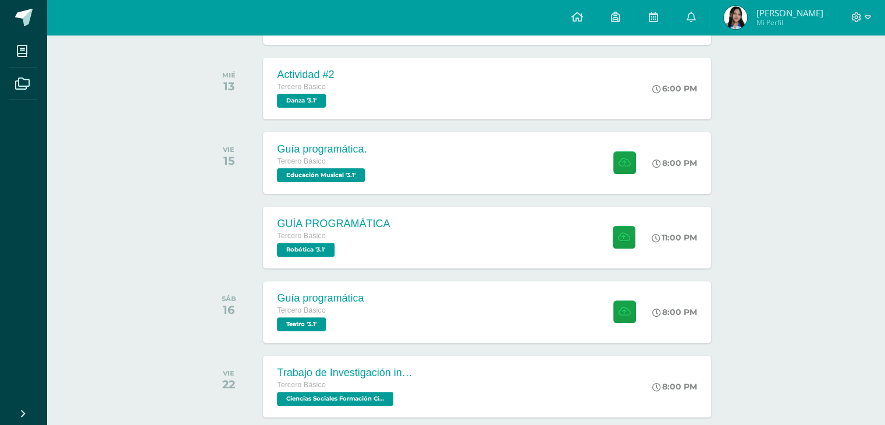
scroll to position [340, 0]
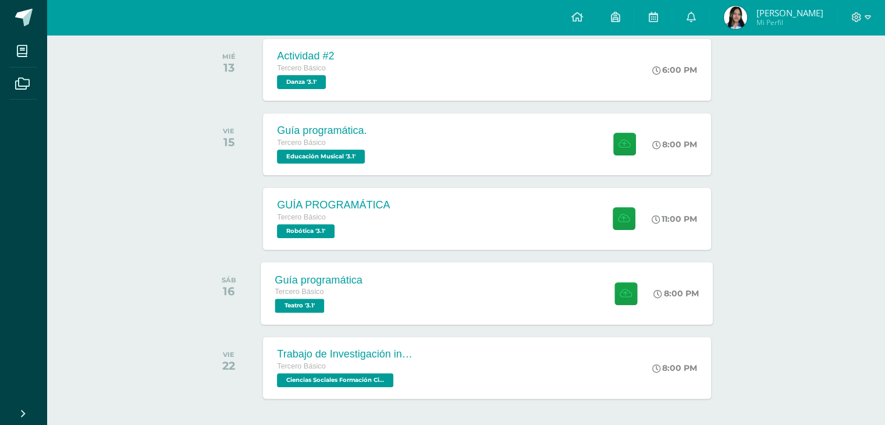
click at [502, 312] on div "Guía programática Tercero Básico Teatro '3.1' 8:00 PM Guía programática Teatro" at bounding box center [487, 293] width 452 height 62
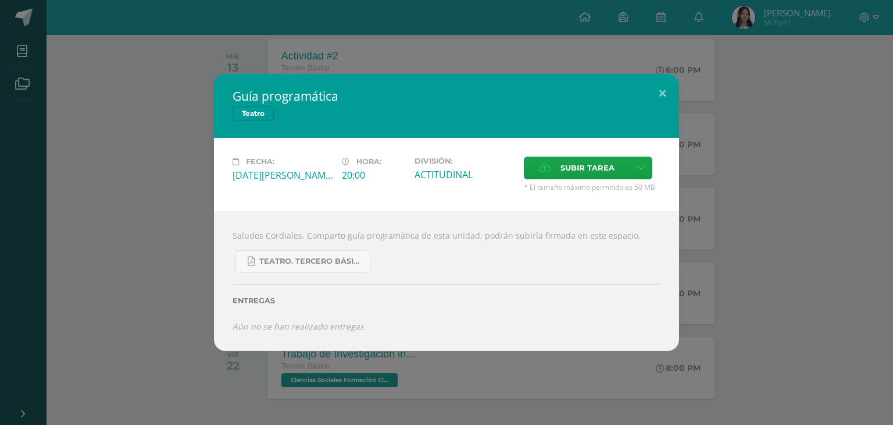
click at [262, 373] on div "Guía programática Teatro Fecha: Sábado 16 de Agosto Hora: 20:00 División: ACTIT…" at bounding box center [446, 212] width 893 height 425
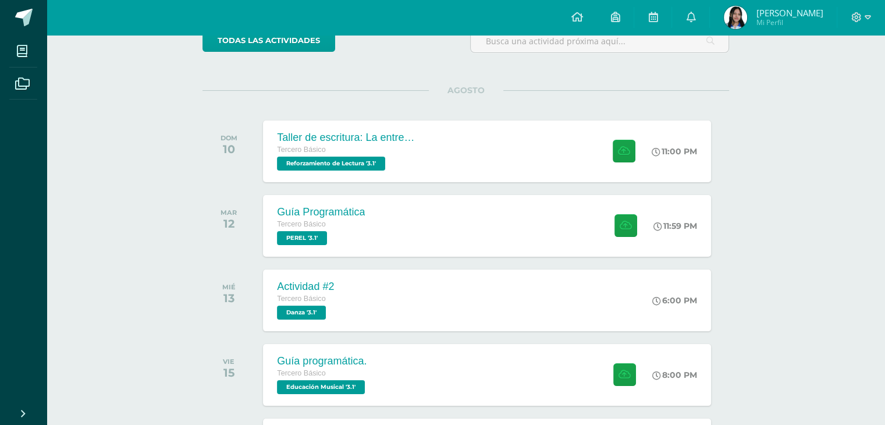
scroll to position [0, 0]
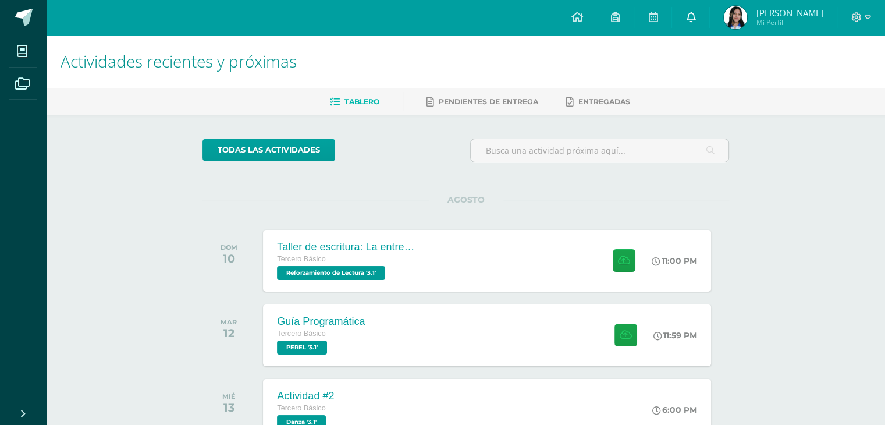
click at [682, 26] on link at bounding box center [690, 17] width 37 height 35
click at [701, 22] on link at bounding box center [690, 17] width 37 height 35
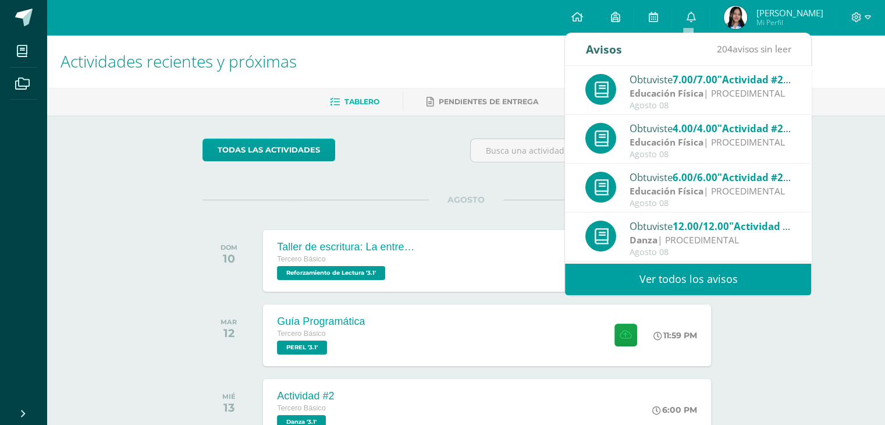
click at [630, 281] on link "Ver todos los avisos" at bounding box center [688, 279] width 246 height 32
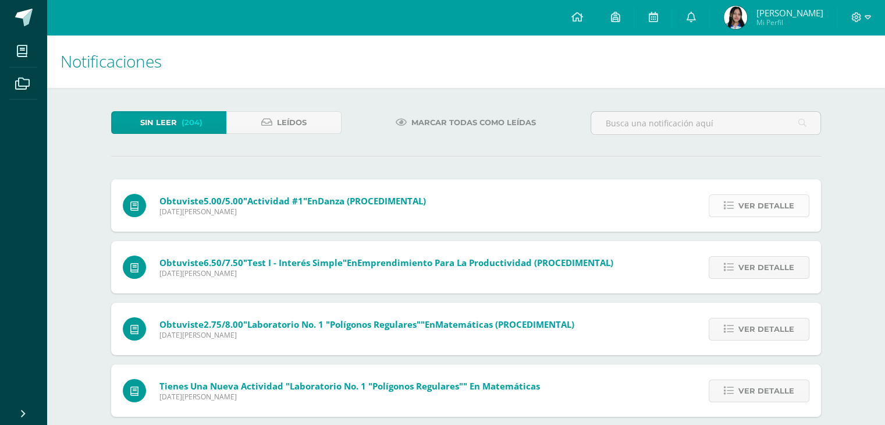
click at [779, 205] on span "Ver detalle" at bounding box center [766, 206] width 56 height 22
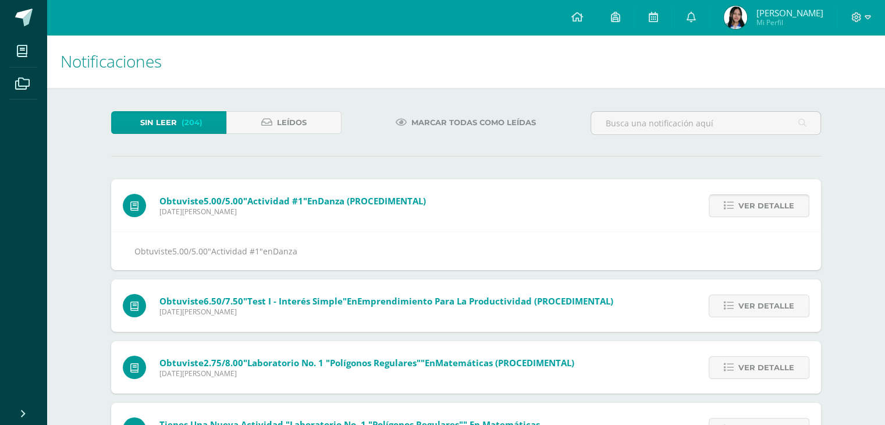
click at [779, 205] on span "Ver detalle" at bounding box center [766, 206] width 56 height 22
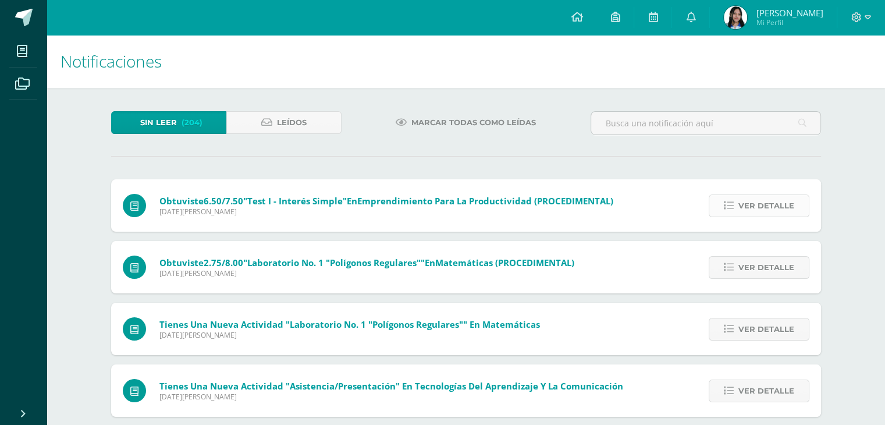
click at [779, 205] on span "Ver detalle" at bounding box center [766, 206] width 56 height 22
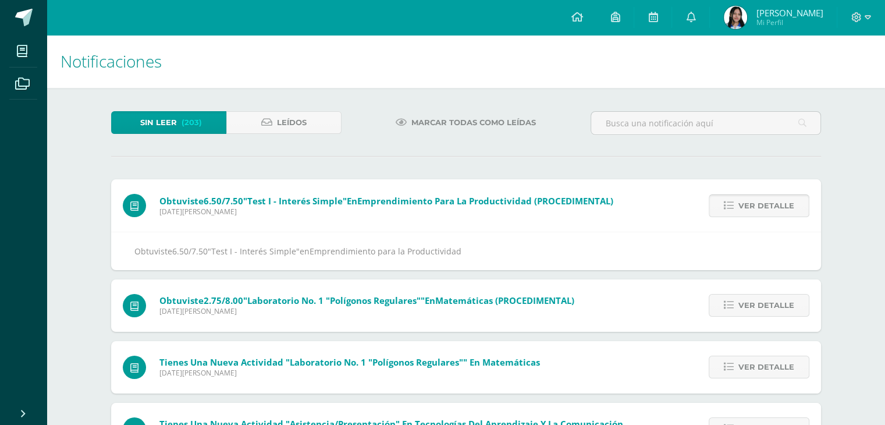
click at [779, 205] on span "Ver detalle" at bounding box center [766, 206] width 56 height 22
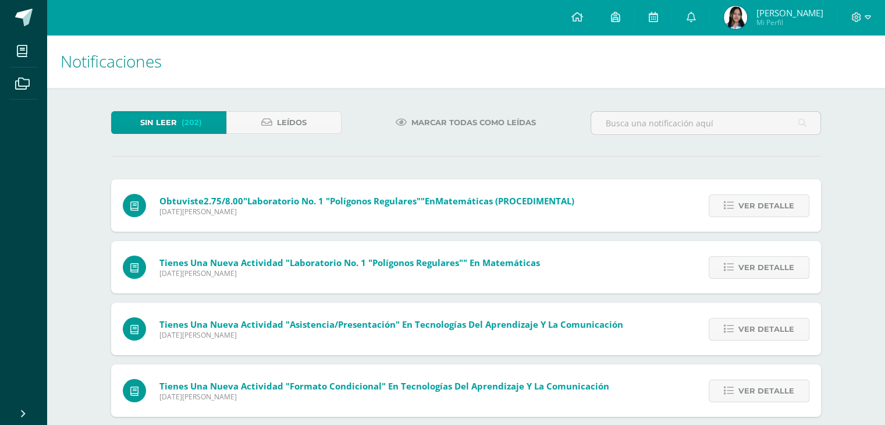
click at [779, 205] on span "Ver detalle" at bounding box center [766, 206] width 56 height 22
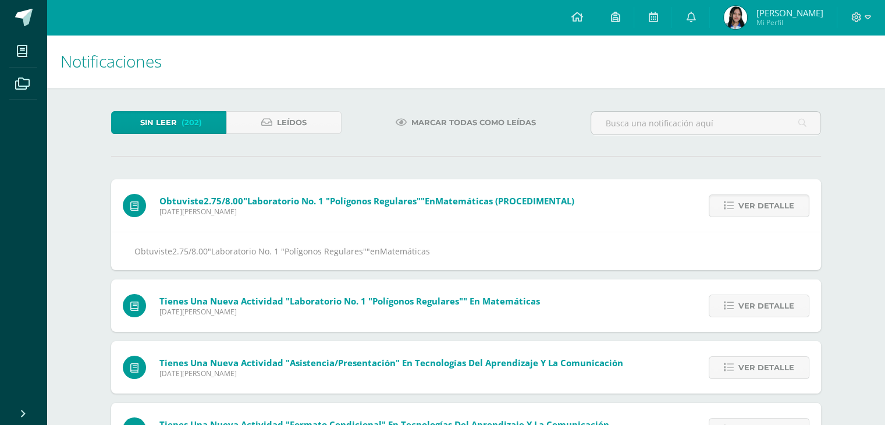
click at [779, 205] on span "Ver detalle" at bounding box center [766, 206] width 56 height 22
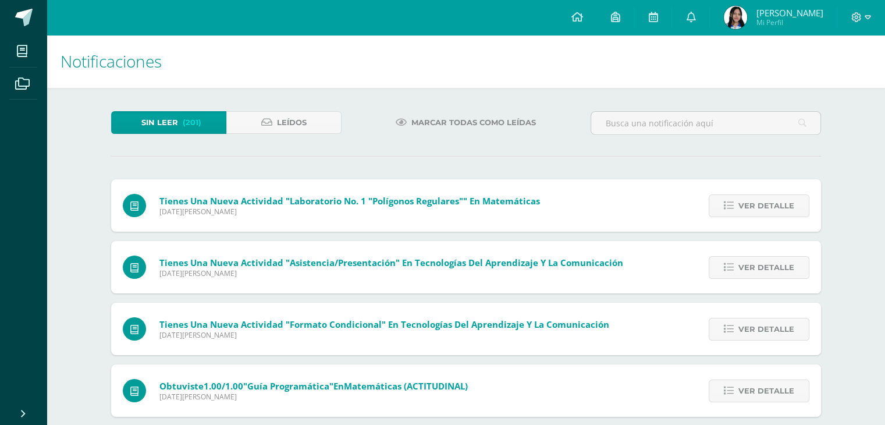
click at [779, 205] on span "Ver detalle" at bounding box center [766, 206] width 56 height 22
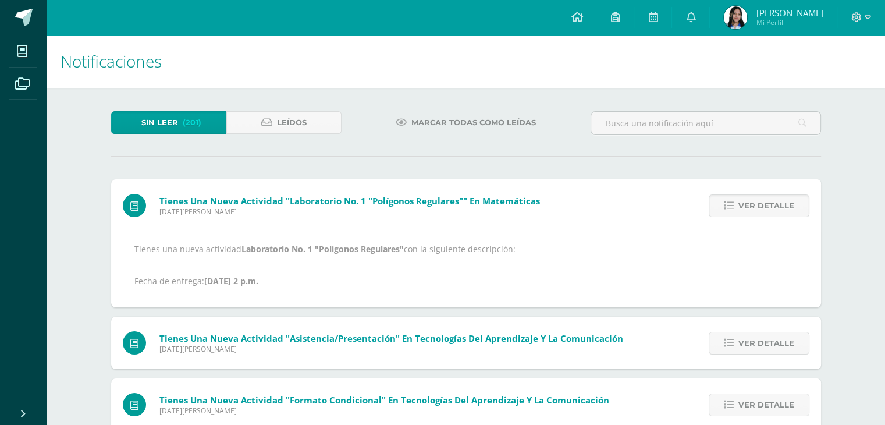
click at [779, 205] on span "Ver detalle" at bounding box center [766, 206] width 56 height 22
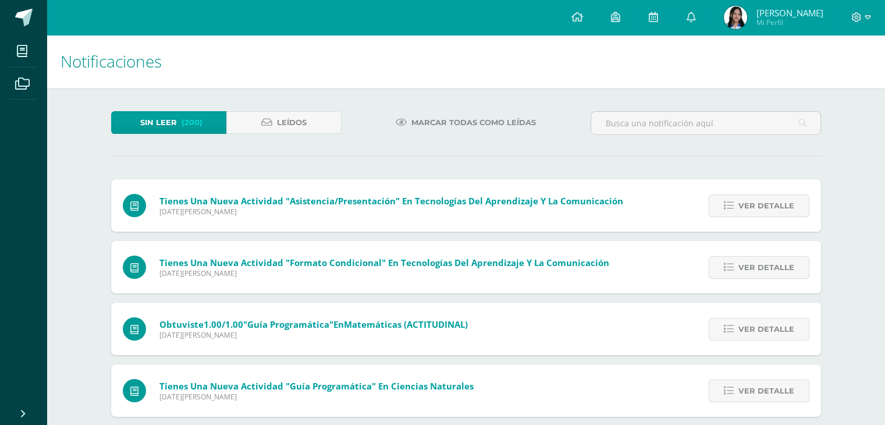
click at [779, 205] on span "Ver detalle" at bounding box center [766, 206] width 56 height 22
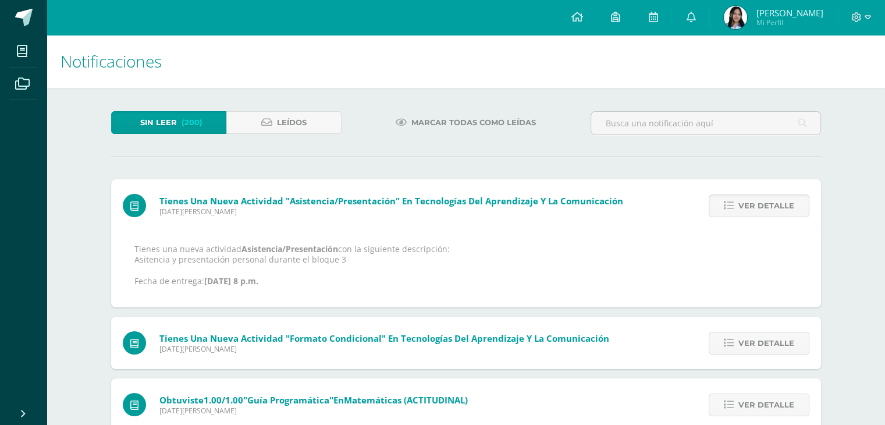
click at [779, 205] on span "Ver detalle" at bounding box center [766, 206] width 56 height 22
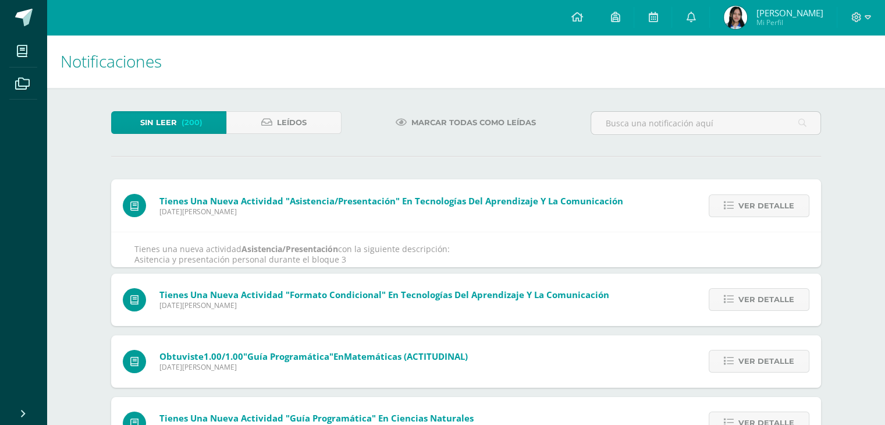
click at [779, 205] on span "Ver detalle" at bounding box center [766, 206] width 56 height 22
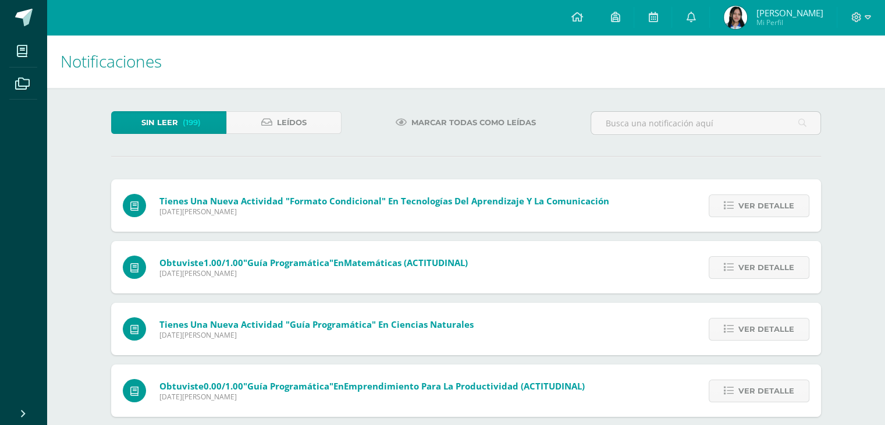
click at [779, 205] on span "Ver detalle" at bounding box center [766, 206] width 56 height 22
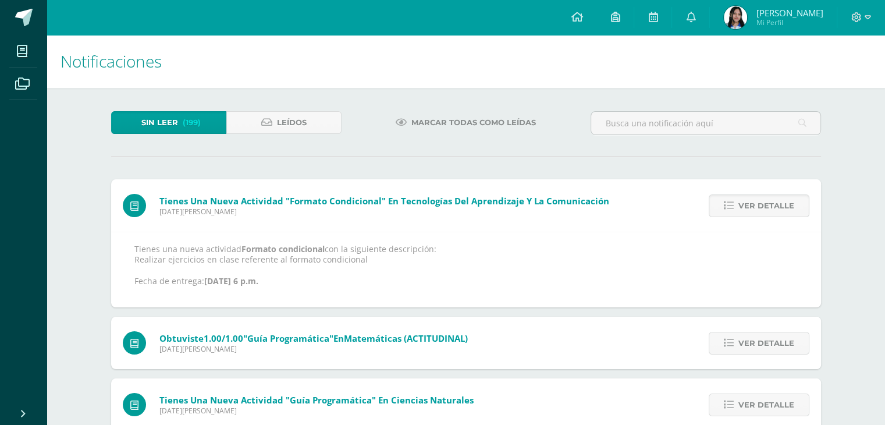
click at [779, 205] on span "Ver detalle" at bounding box center [766, 206] width 56 height 22
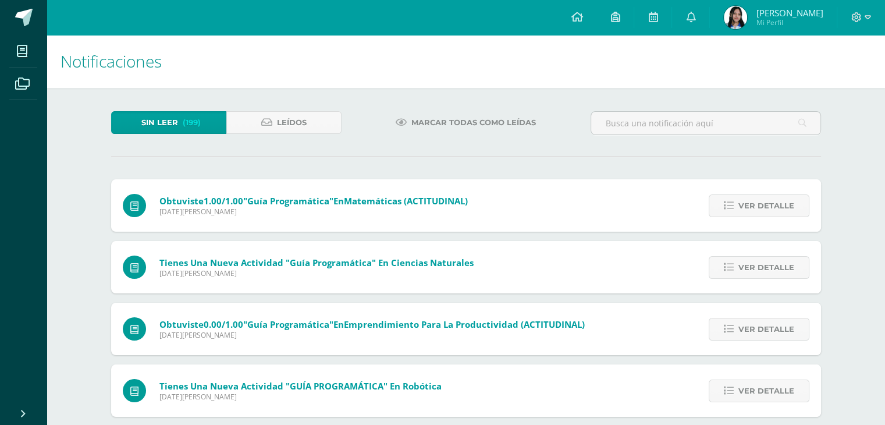
click at [779, 205] on span "Ver detalle" at bounding box center [766, 206] width 56 height 22
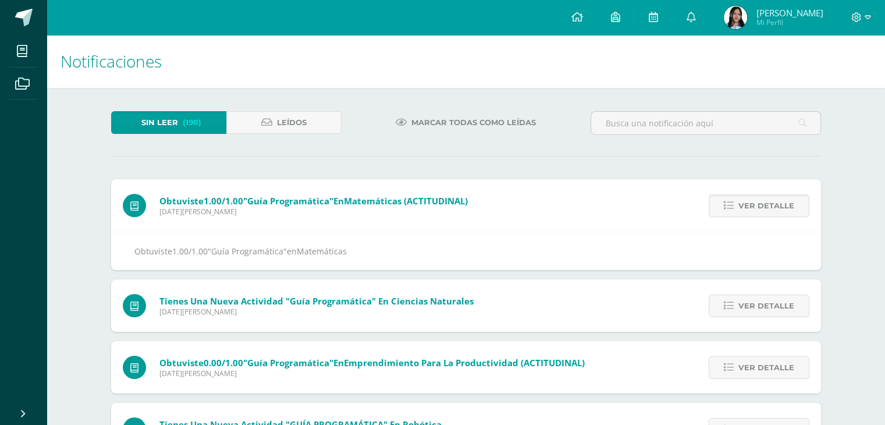
click at [779, 205] on span "Ver detalle" at bounding box center [766, 206] width 56 height 22
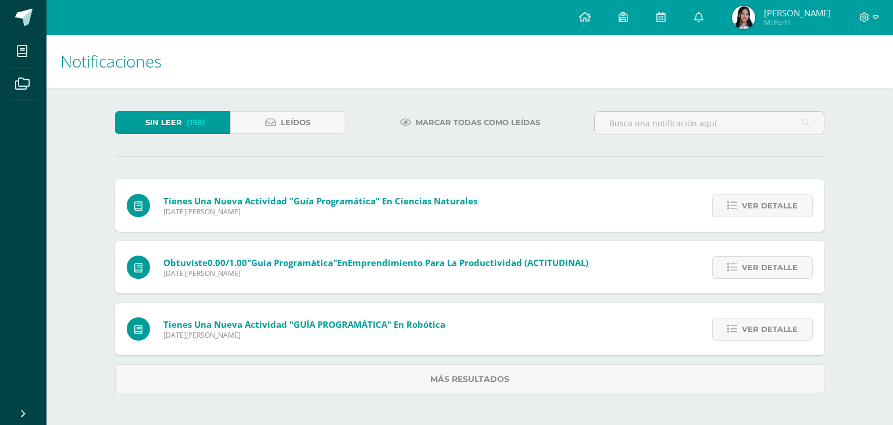
click at [779, 205] on span "Ver detalle" at bounding box center [770, 206] width 56 height 22
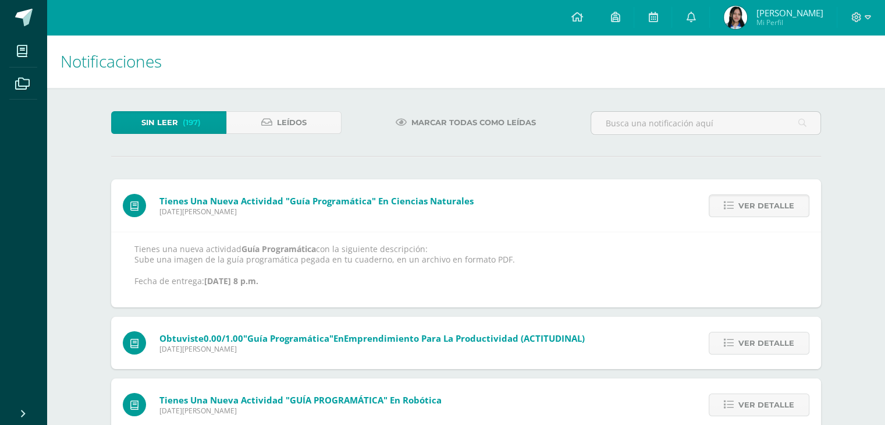
click at [779, 205] on span "Ver detalle" at bounding box center [766, 206] width 56 height 22
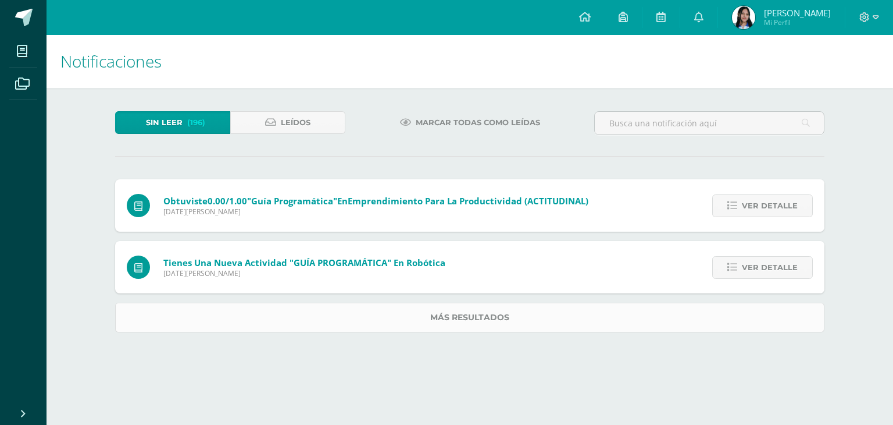
click at [581, 324] on link "Más resultados" at bounding box center [470, 317] width 710 height 30
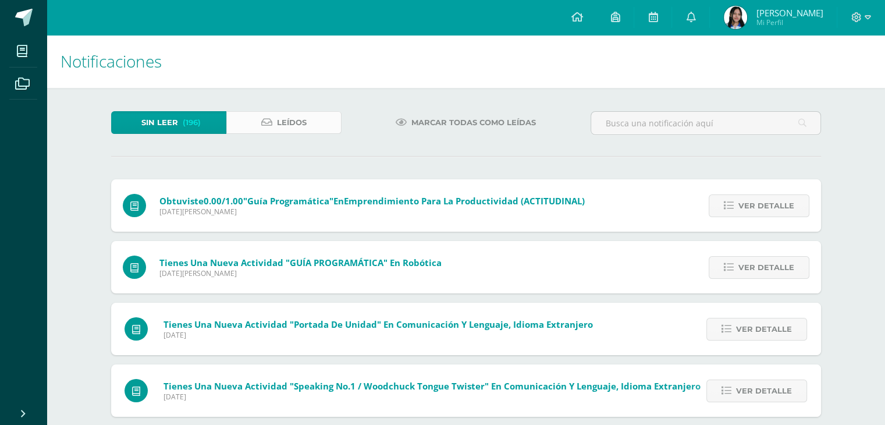
click at [312, 119] on link "Leídos" at bounding box center [283, 122] width 115 height 23
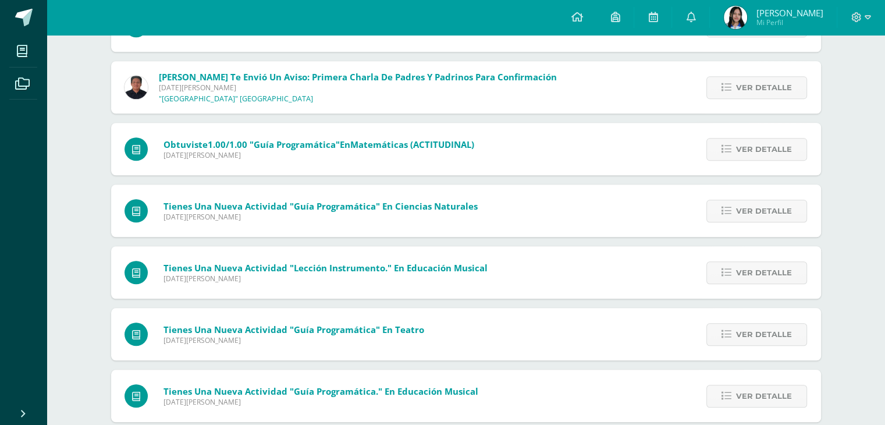
scroll to position [1022, 0]
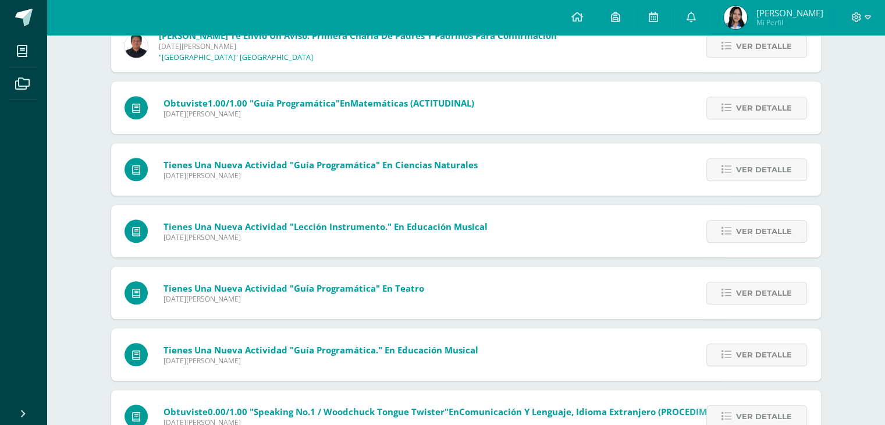
click at [361, 266] on div "Obtuviste 7.00/7.00 "Actividad #2" en Educación Física (PROCEDIMENTAL) Viernes …" at bounding box center [466, 87] width 710 height 1860
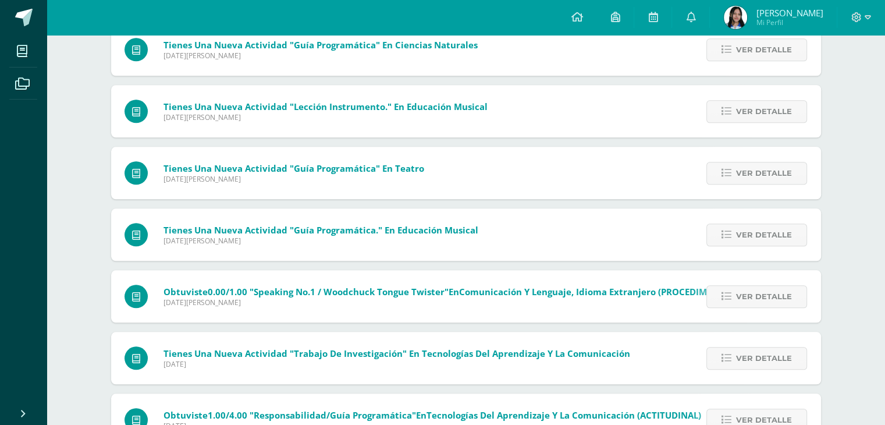
scroll to position [1143, 0]
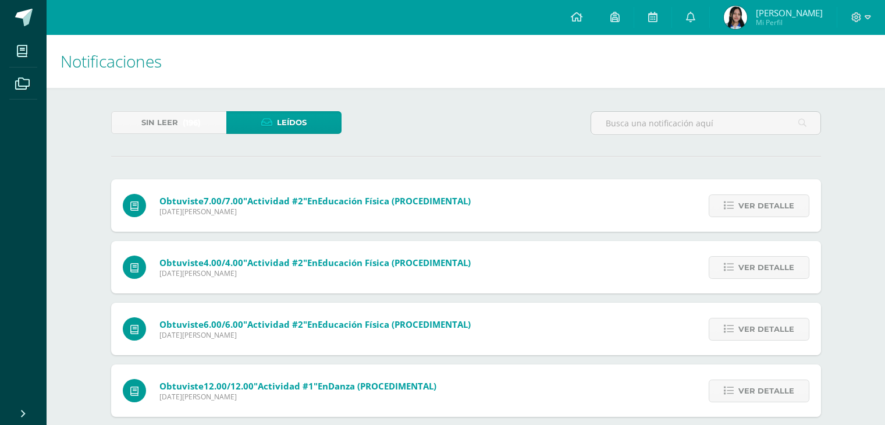
scroll to position [424, 0]
